Goal: Transaction & Acquisition: Download file/media

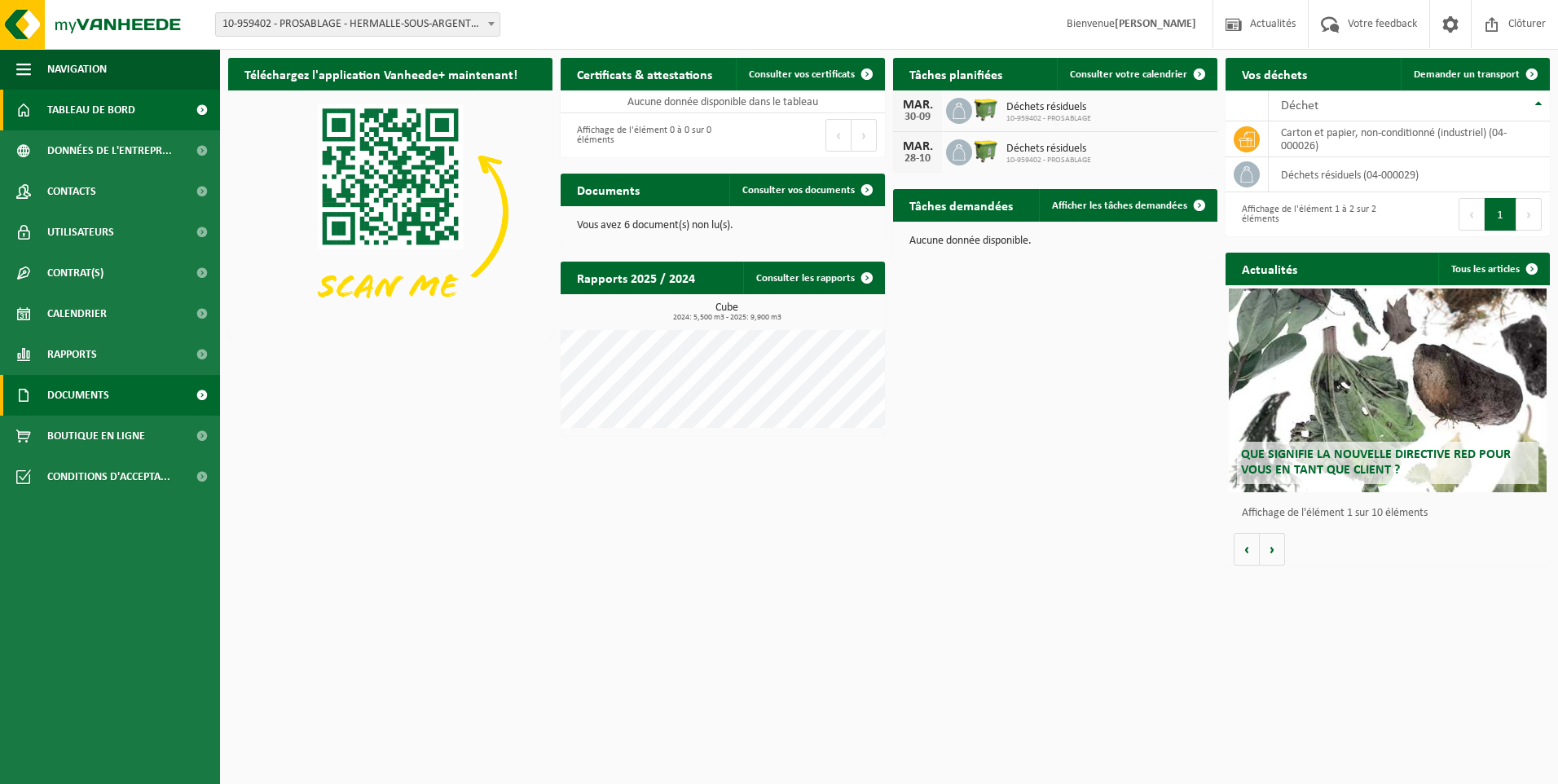
click at [202, 393] on span at bounding box center [202, 395] width 37 height 40
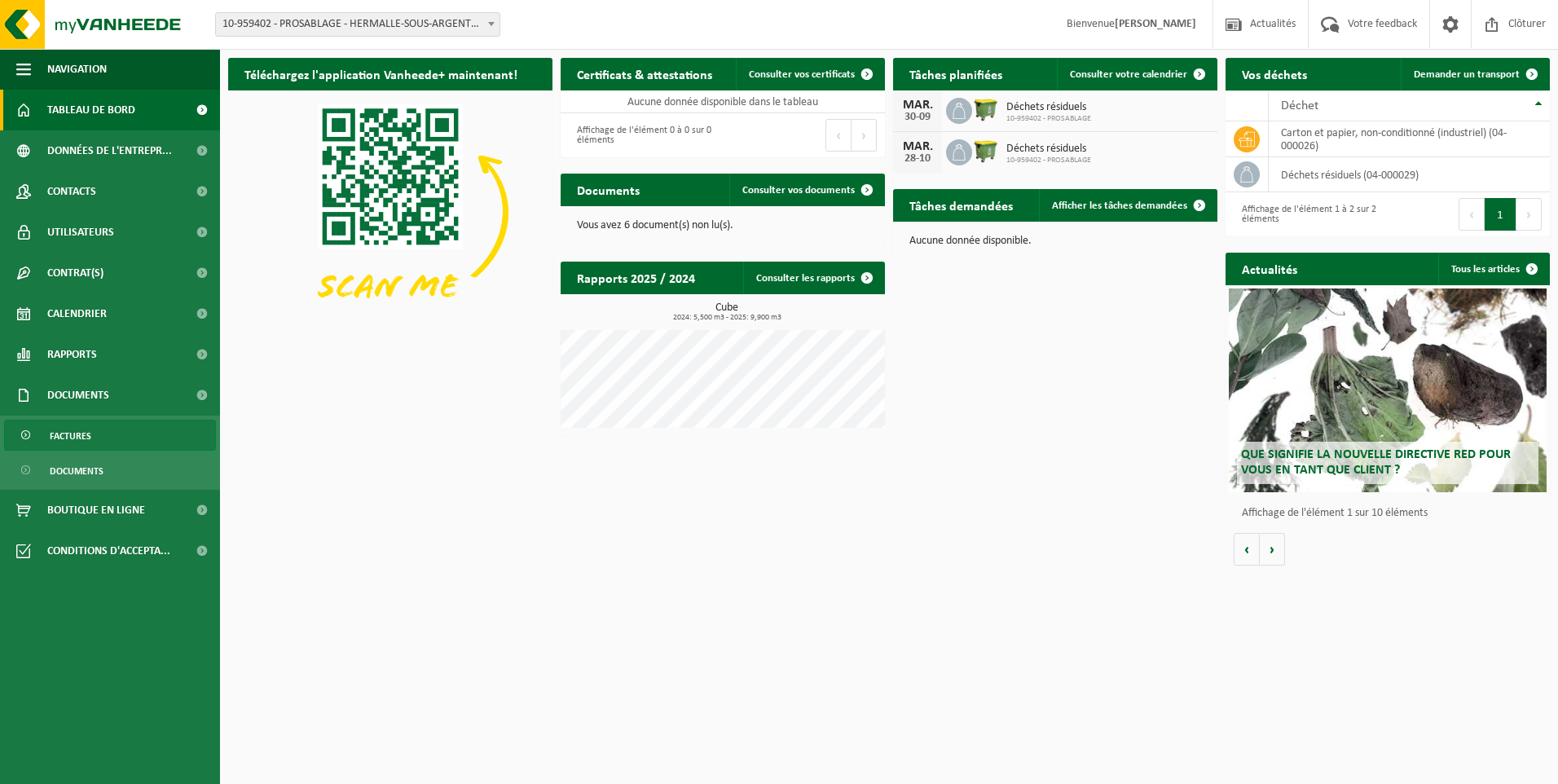
click at [88, 436] on span "Factures" at bounding box center [70, 436] width 41 height 31
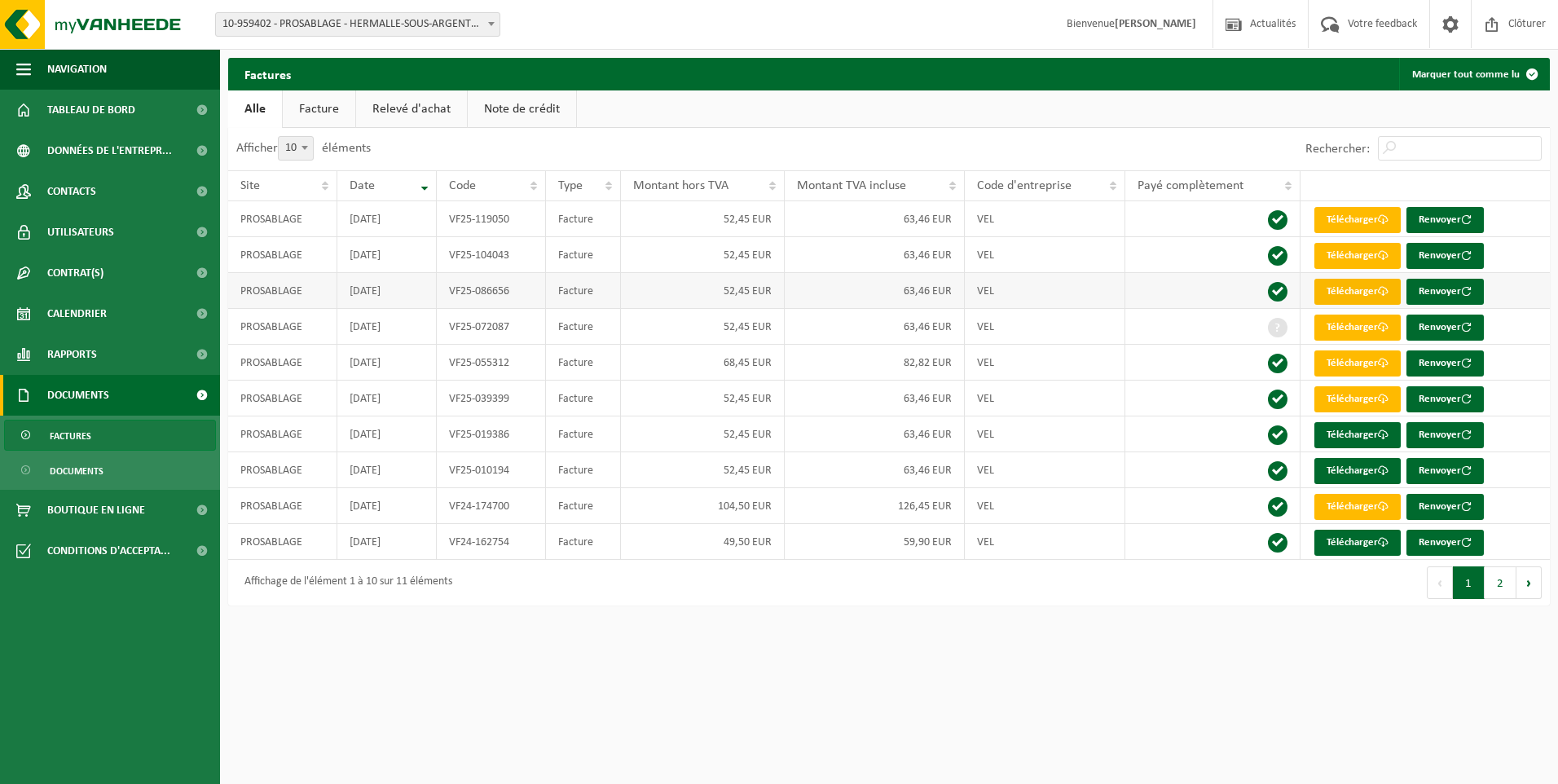
click at [1356, 291] on link "Télécharger" at bounding box center [1357, 292] width 86 height 26
click at [1333, 259] on link "Télécharger" at bounding box center [1357, 256] width 86 height 26
click at [1353, 216] on link "Télécharger" at bounding box center [1357, 220] width 86 height 26
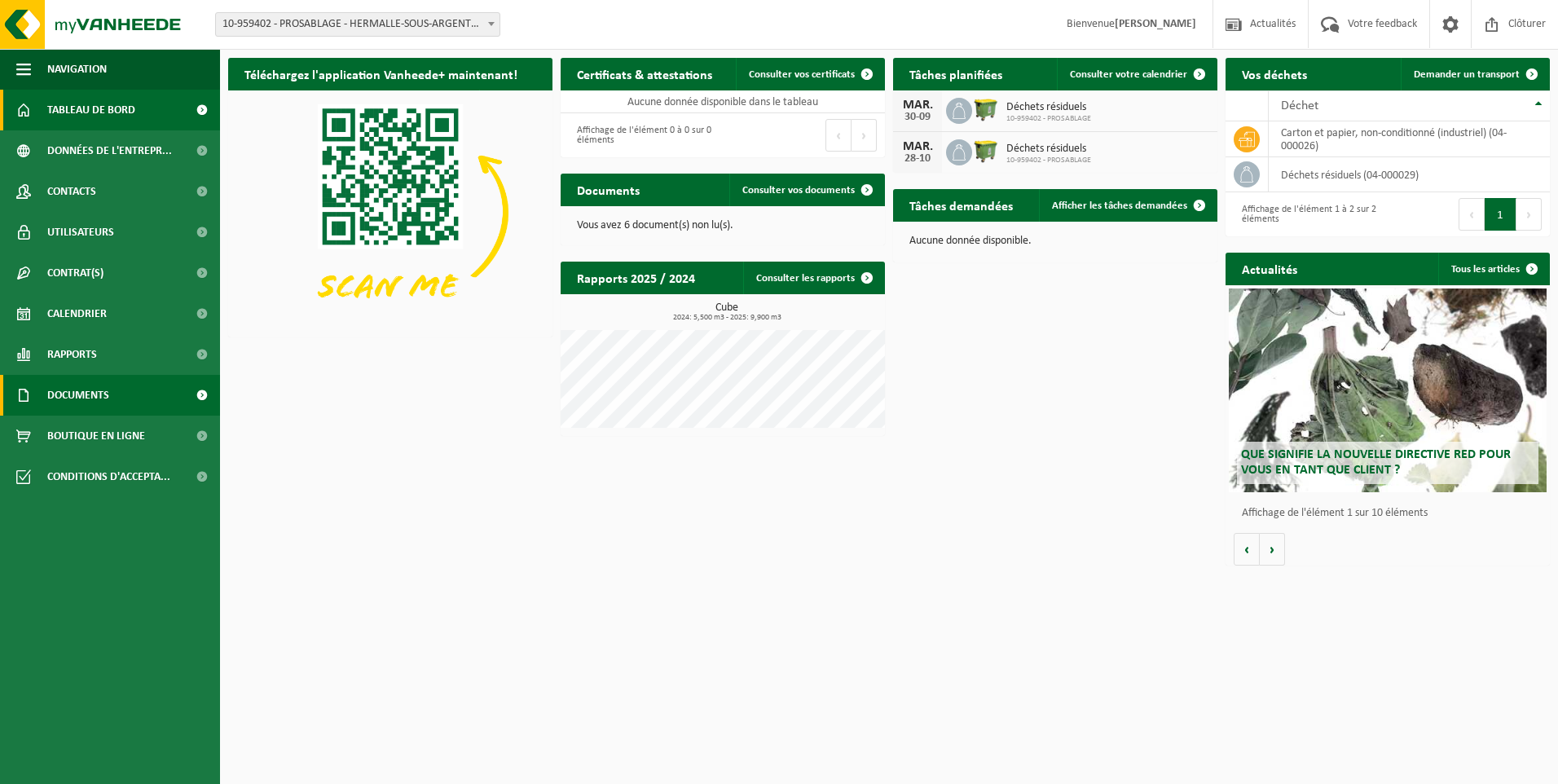
click at [85, 392] on span "Documents" at bounding box center [79, 395] width 62 height 40
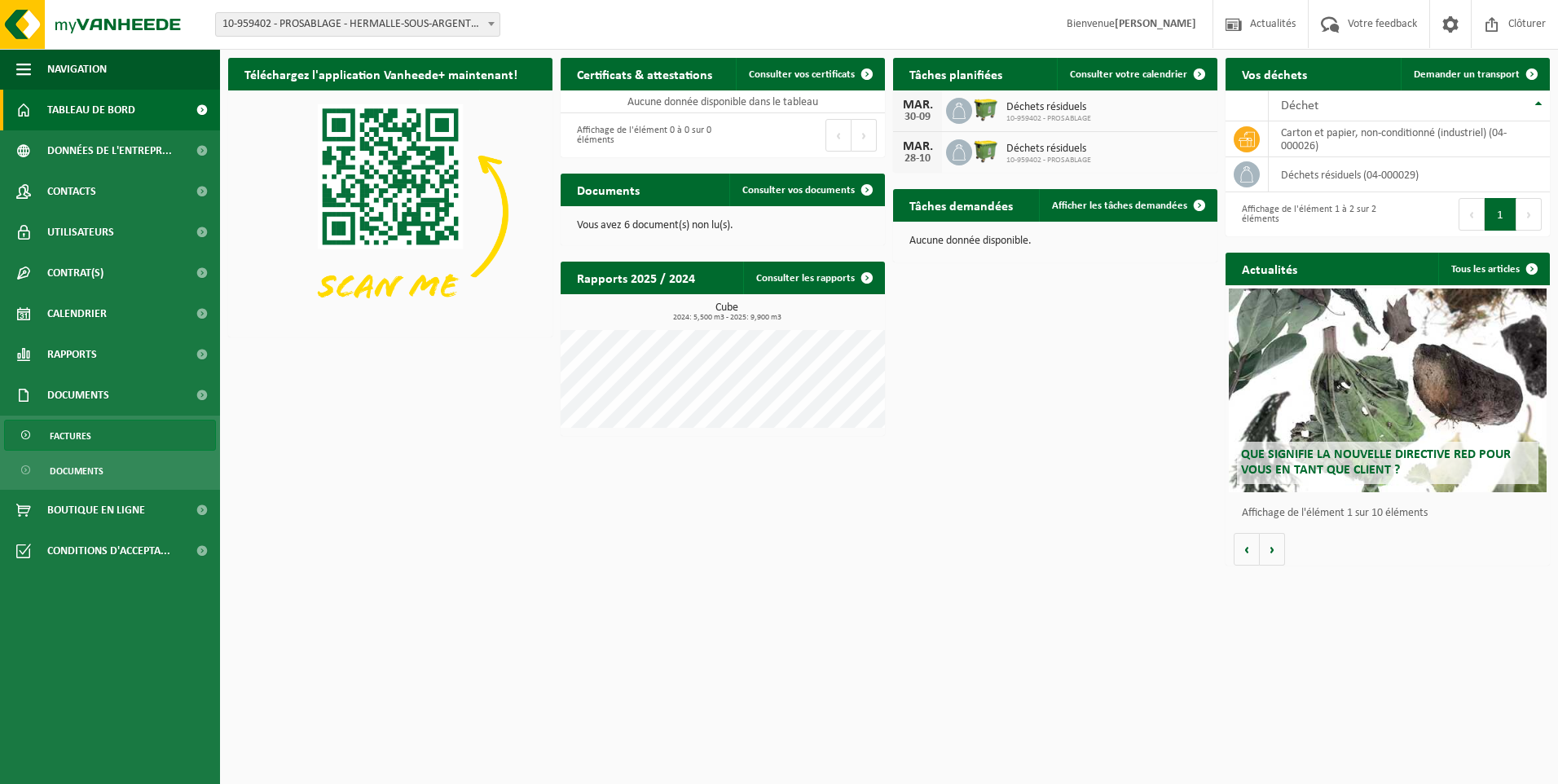
click at [90, 431] on span "Factures" at bounding box center [70, 436] width 41 height 31
